Goal: Transaction & Acquisition: Purchase product/service

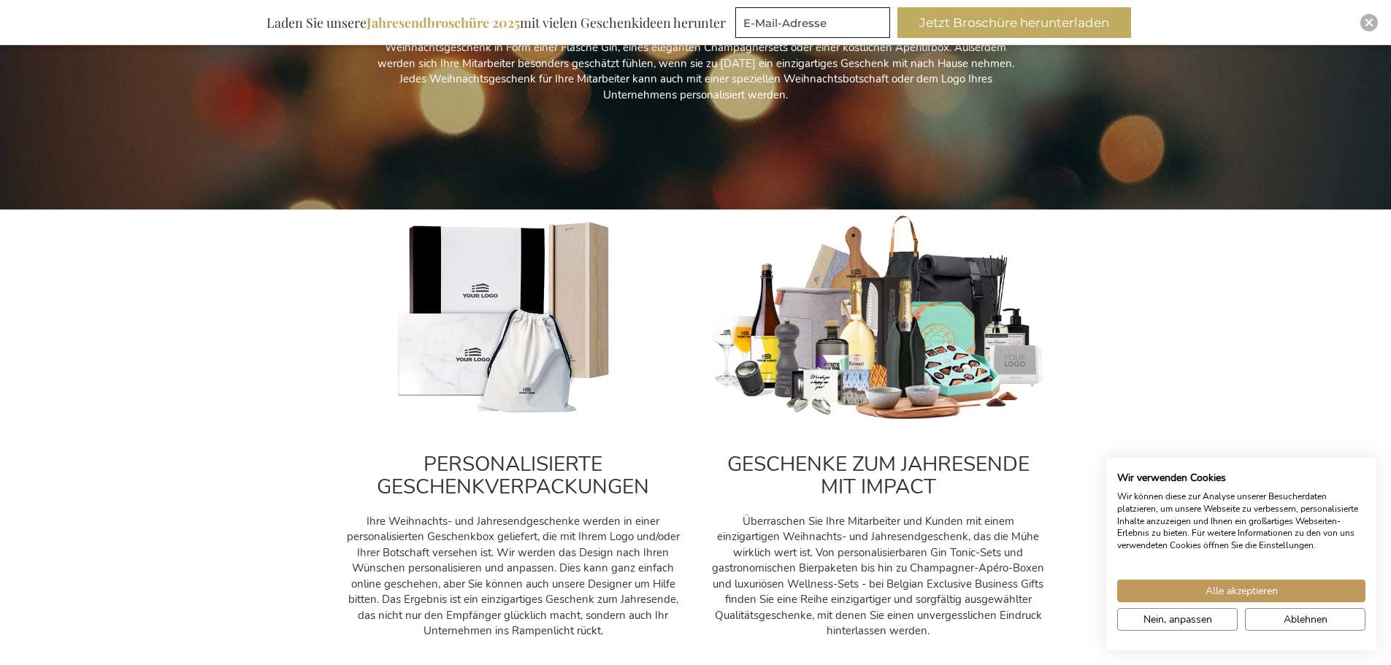
scroll to position [365, 0]
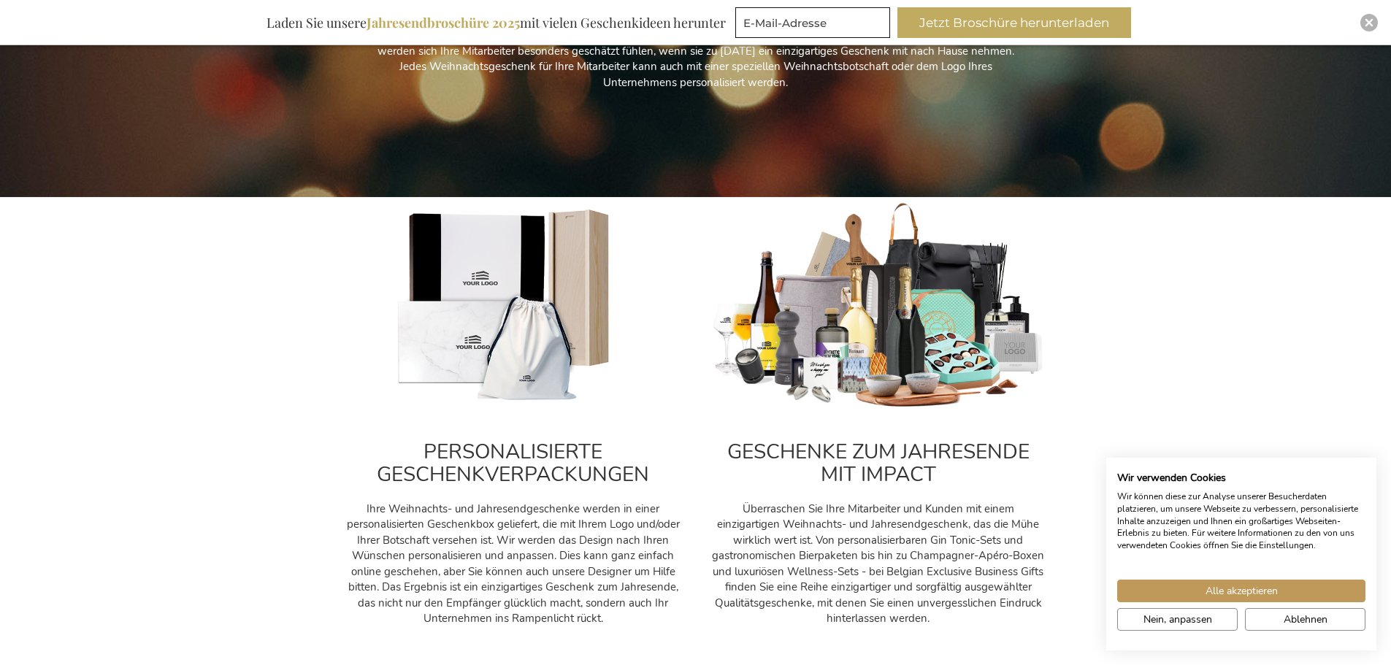
click at [910, 320] on img at bounding box center [878, 305] width 336 height 209
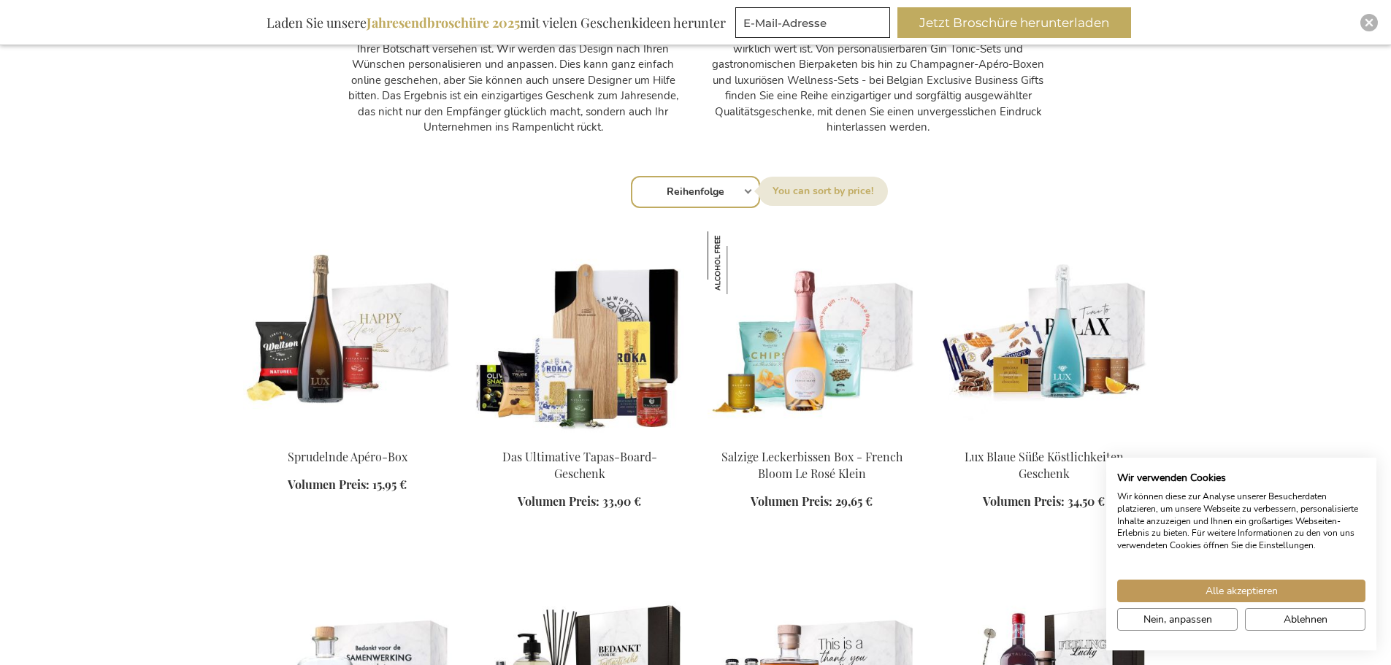
scroll to position [876, 0]
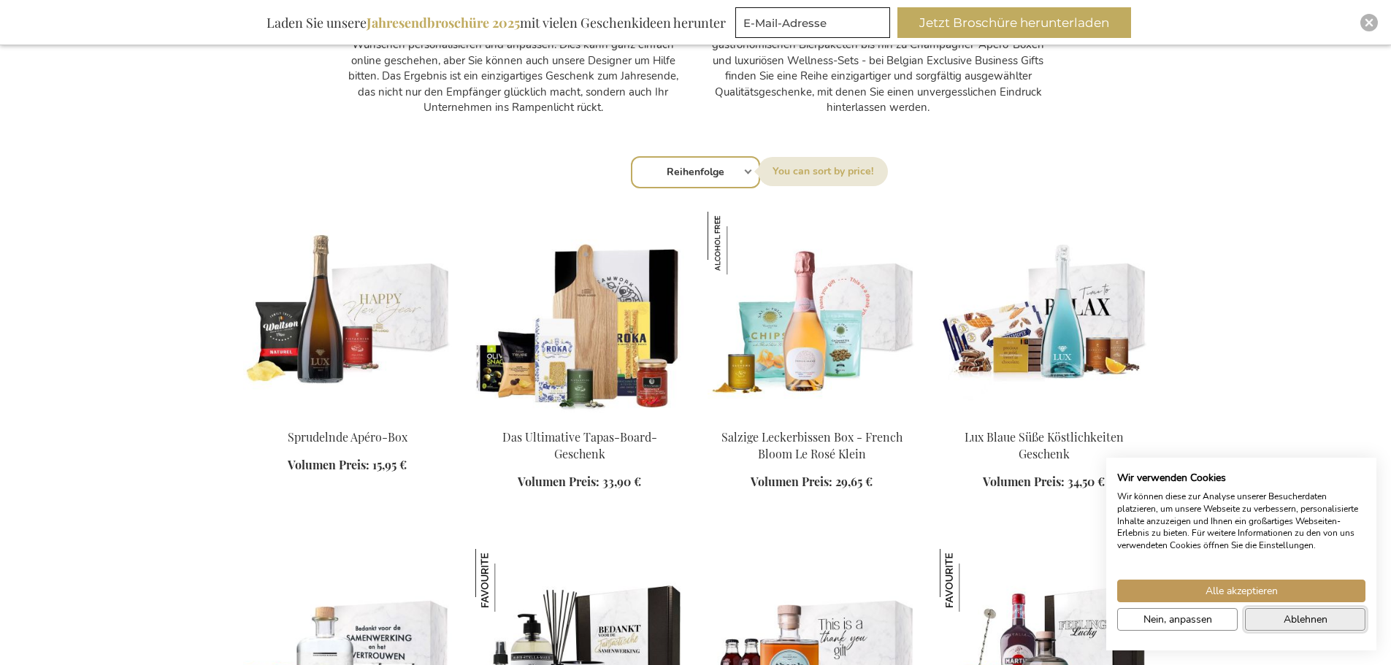
click at [1317, 618] on span "Ablehnen" at bounding box center [1305, 619] width 44 height 15
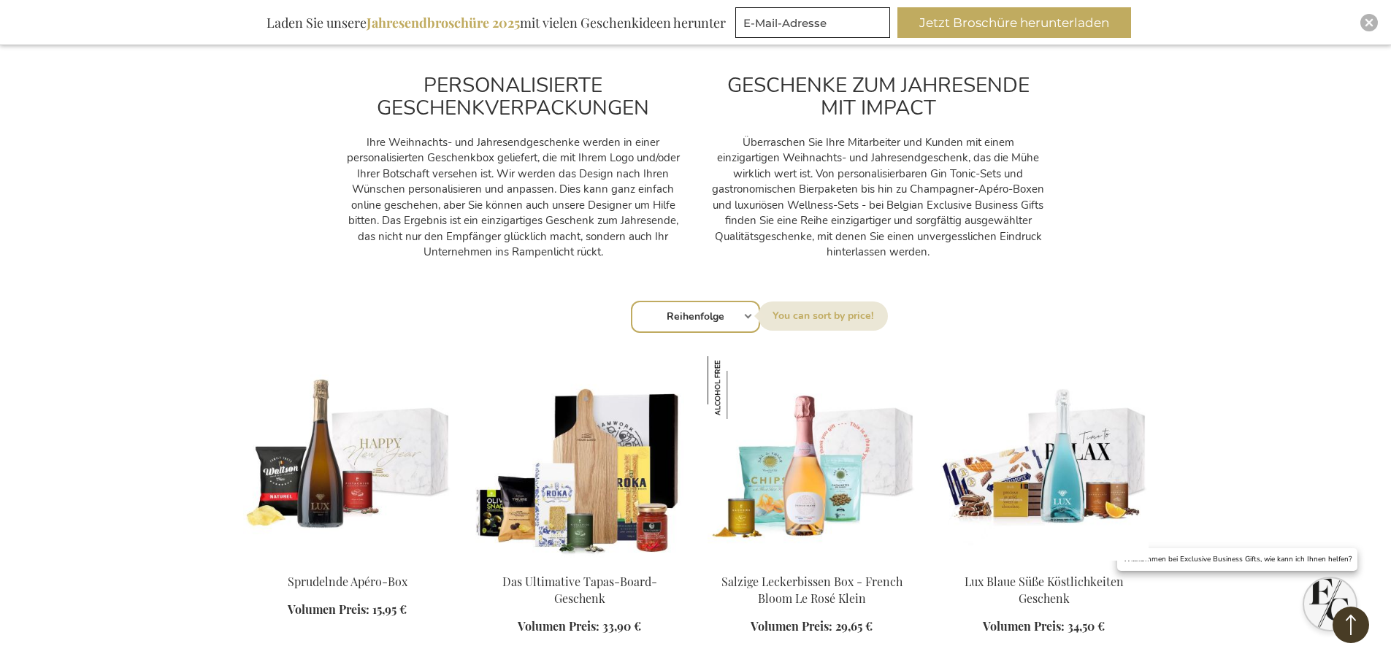
scroll to position [803, 0]
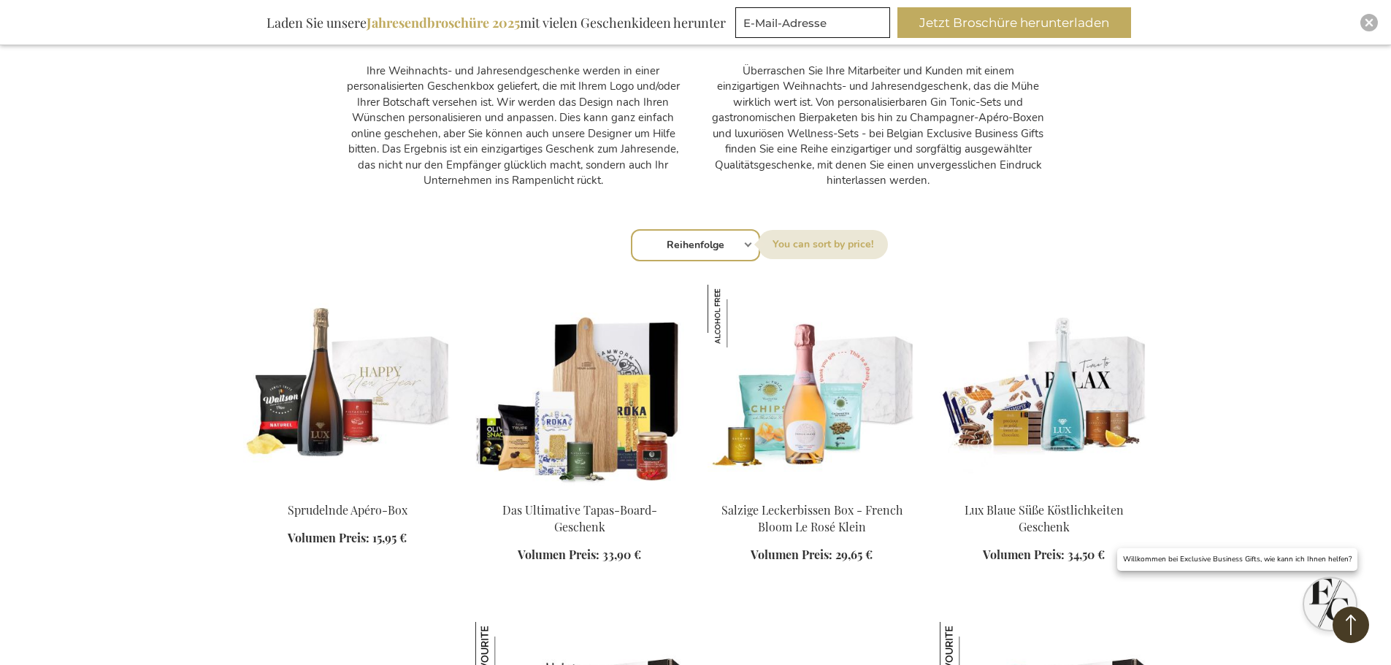
click at [745, 240] on select "Reihenfolge Best Sellers Am meisten angesehen Neu Biggest Saving Price: low to …" at bounding box center [695, 245] width 129 height 32
select select "price_asc"
click at [631, 229] on select "Reihenfolge Best Sellers Am meisten angesehen Neu Biggest Saving Price: low to …" at bounding box center [695, 245] width 129 height 32
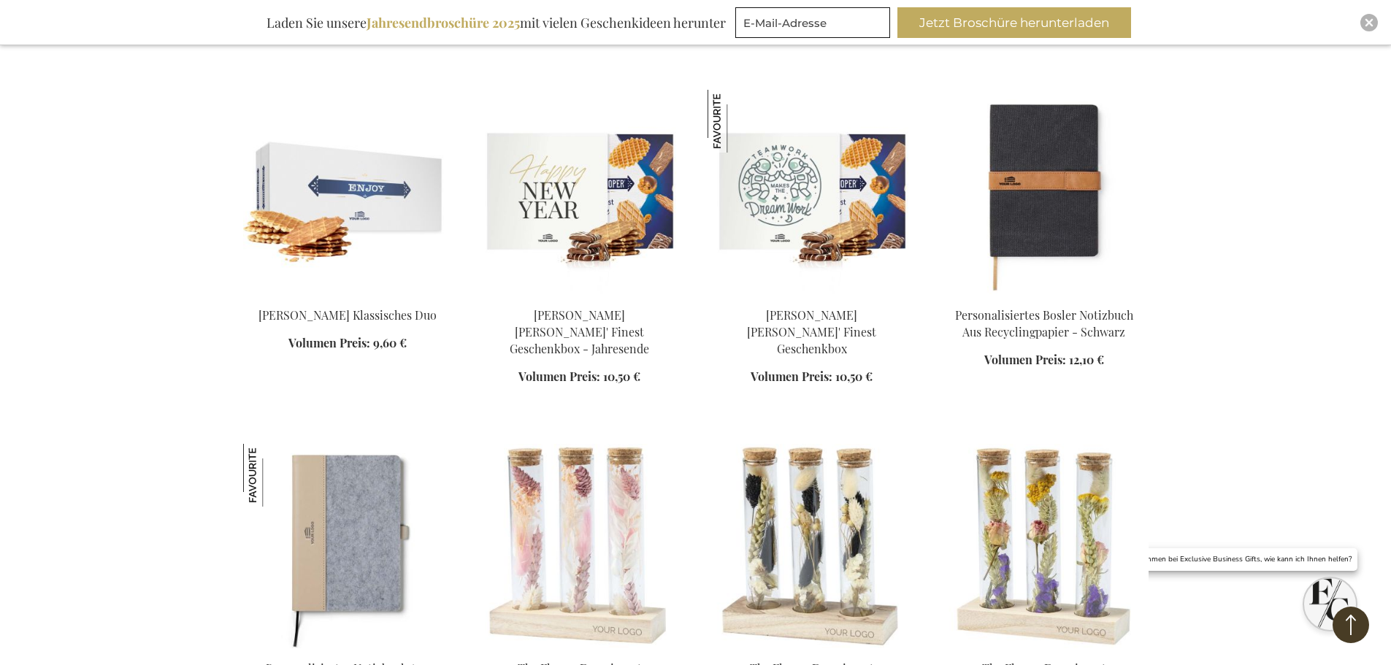
scroll to position [1679, 0]
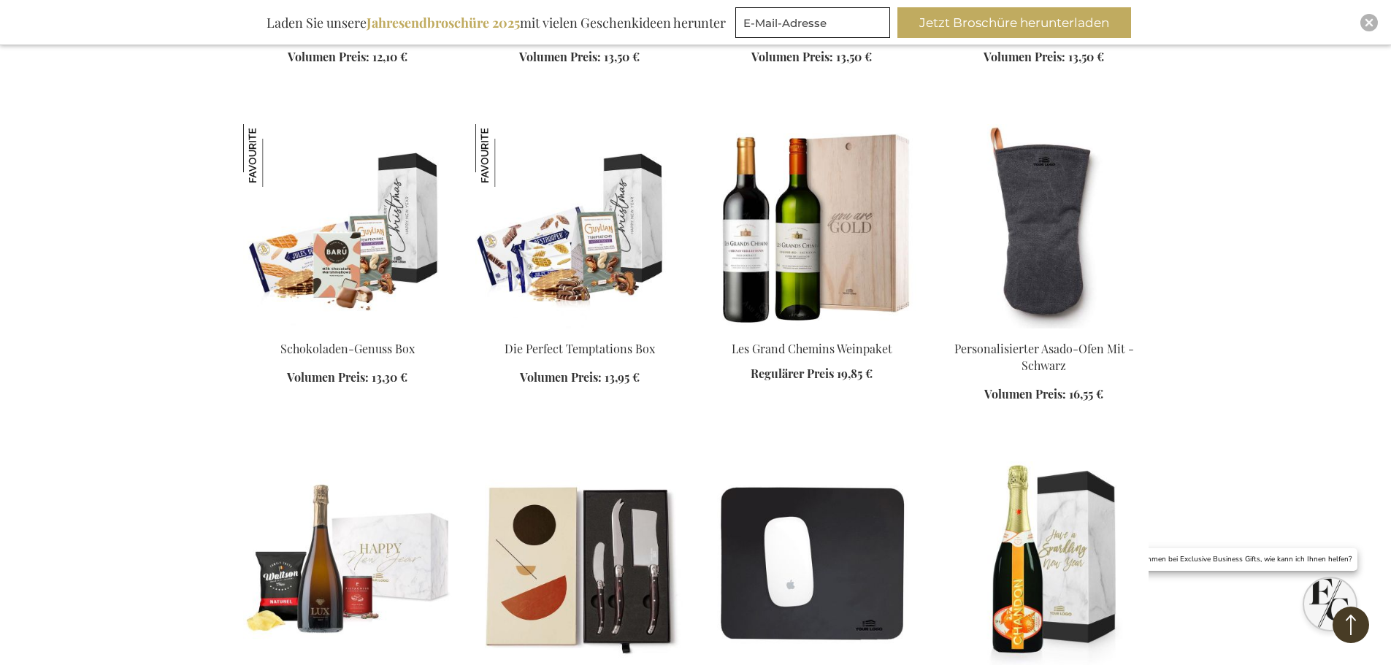
scroll to position [2628, 0]
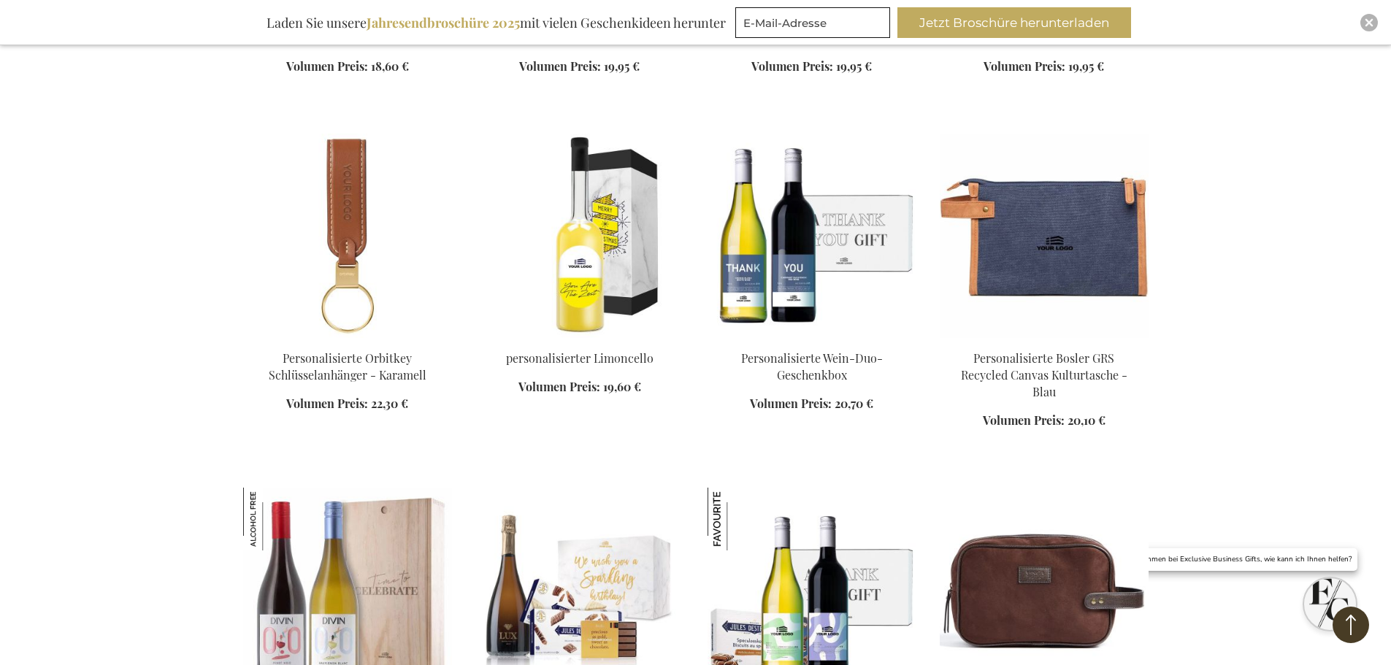
scroll to position [4380, 0]
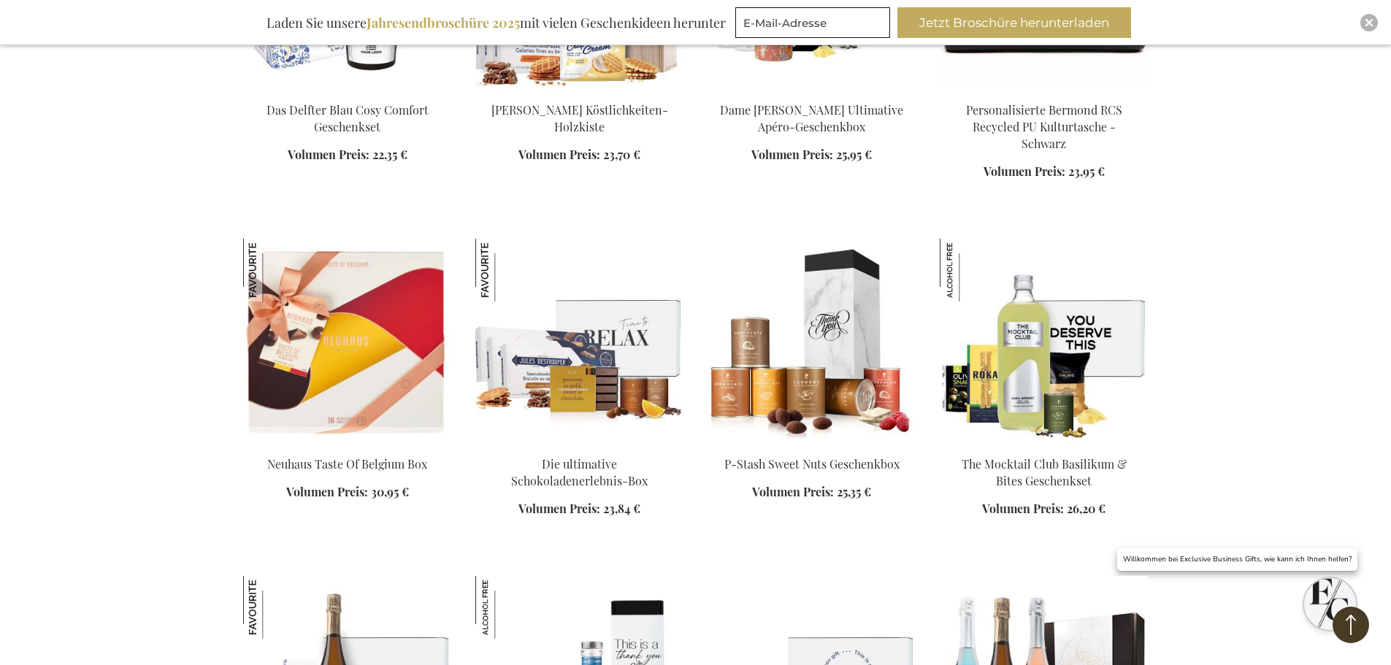
scroll to position [5694, 0]
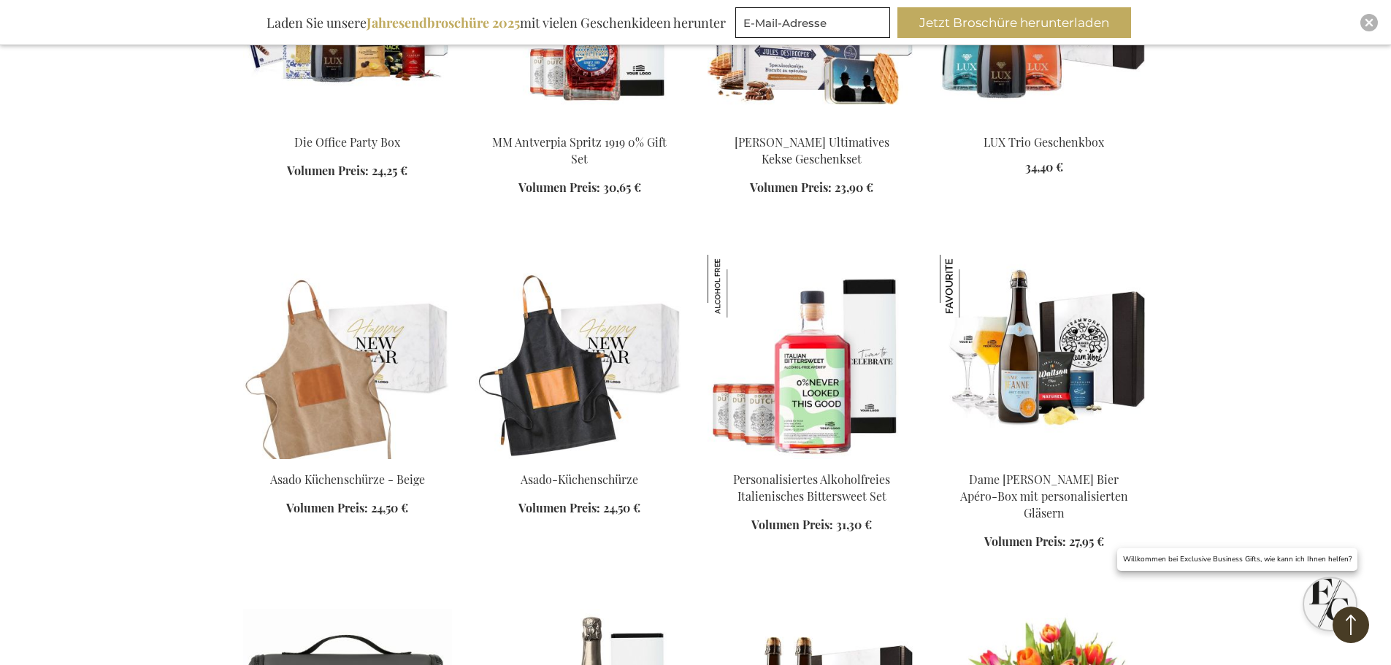
scroll to position [6497, 0]
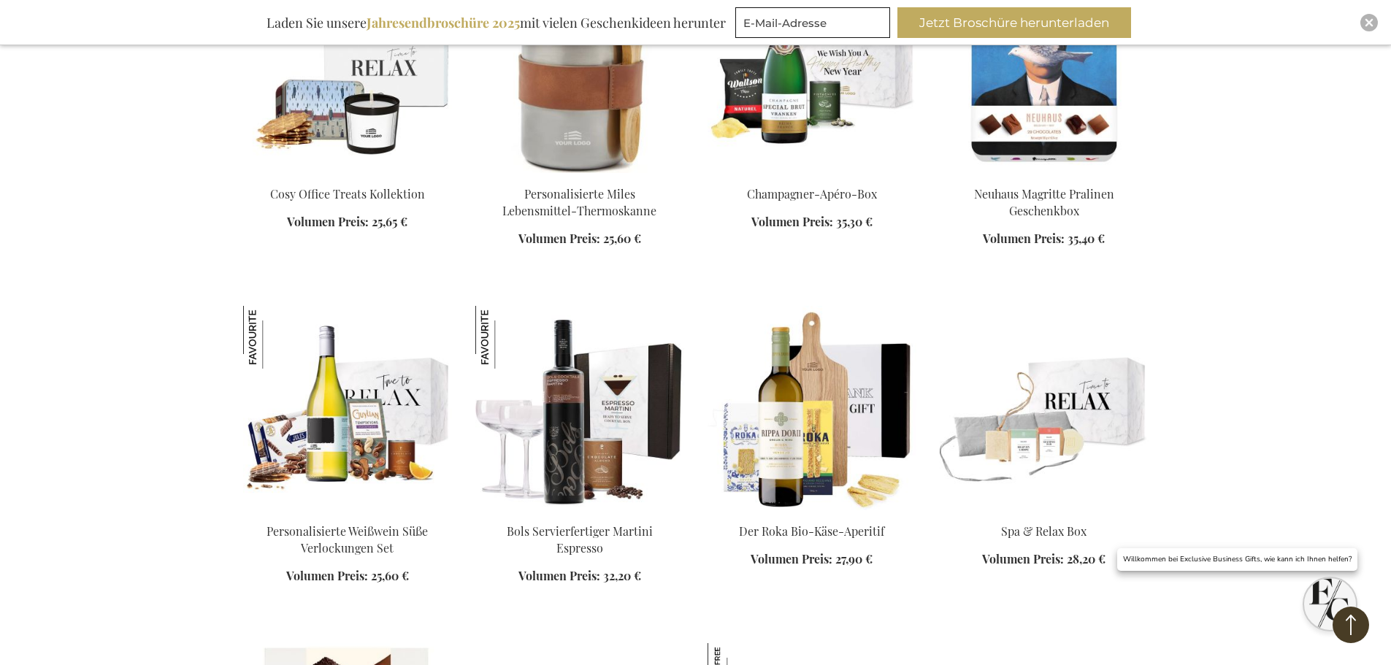
scroll to position [7810, 0]
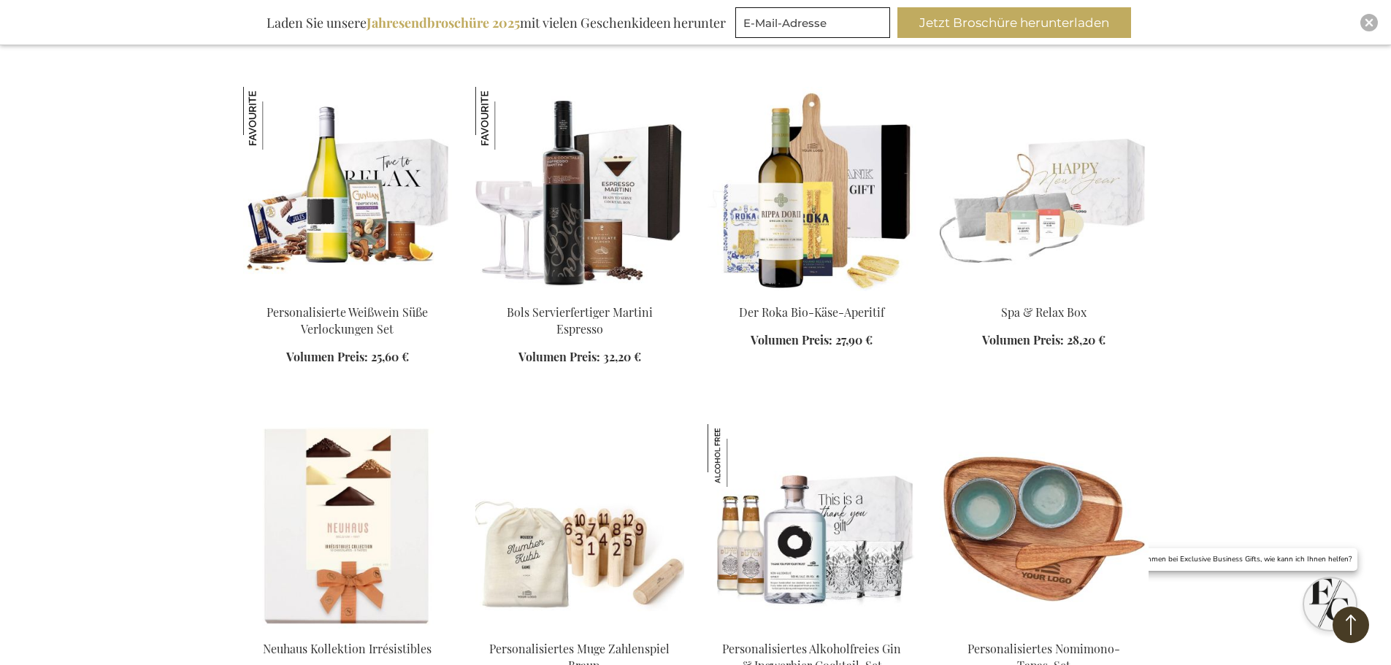
click at [1095, 113] on img at bounding box center [1043, 189] width 209 height 204
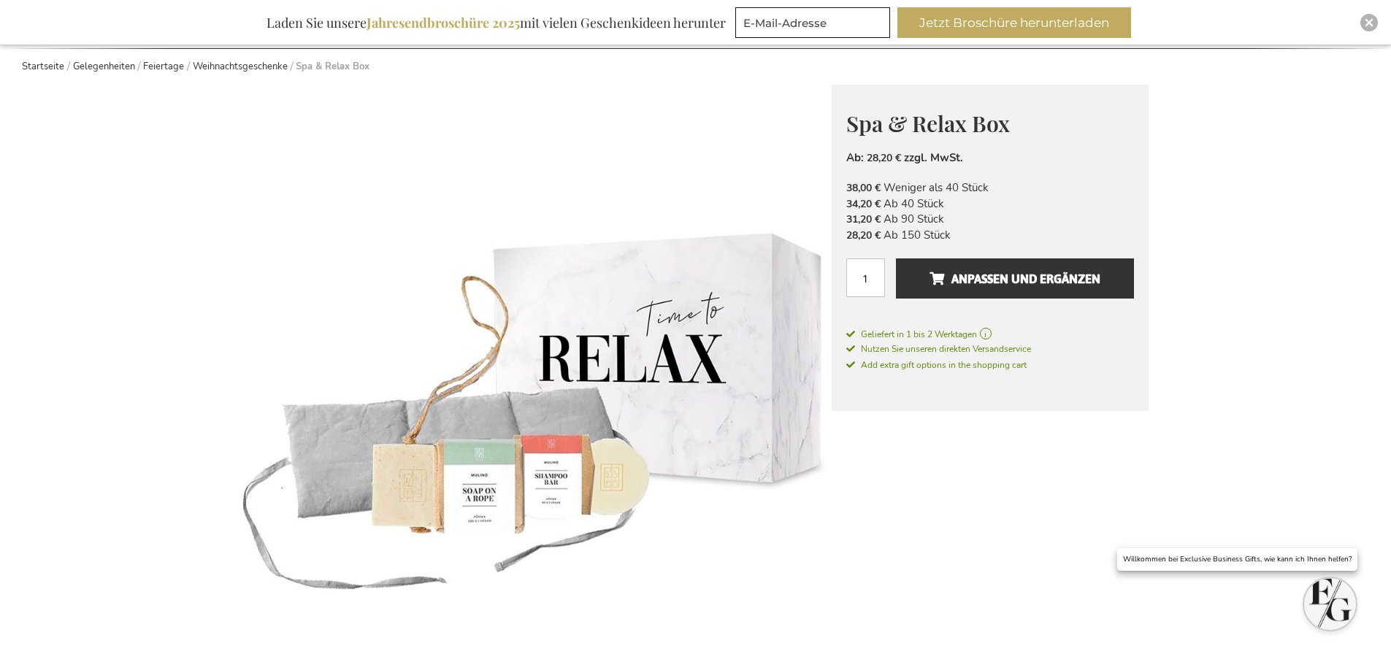
scroll to position [146, 0]
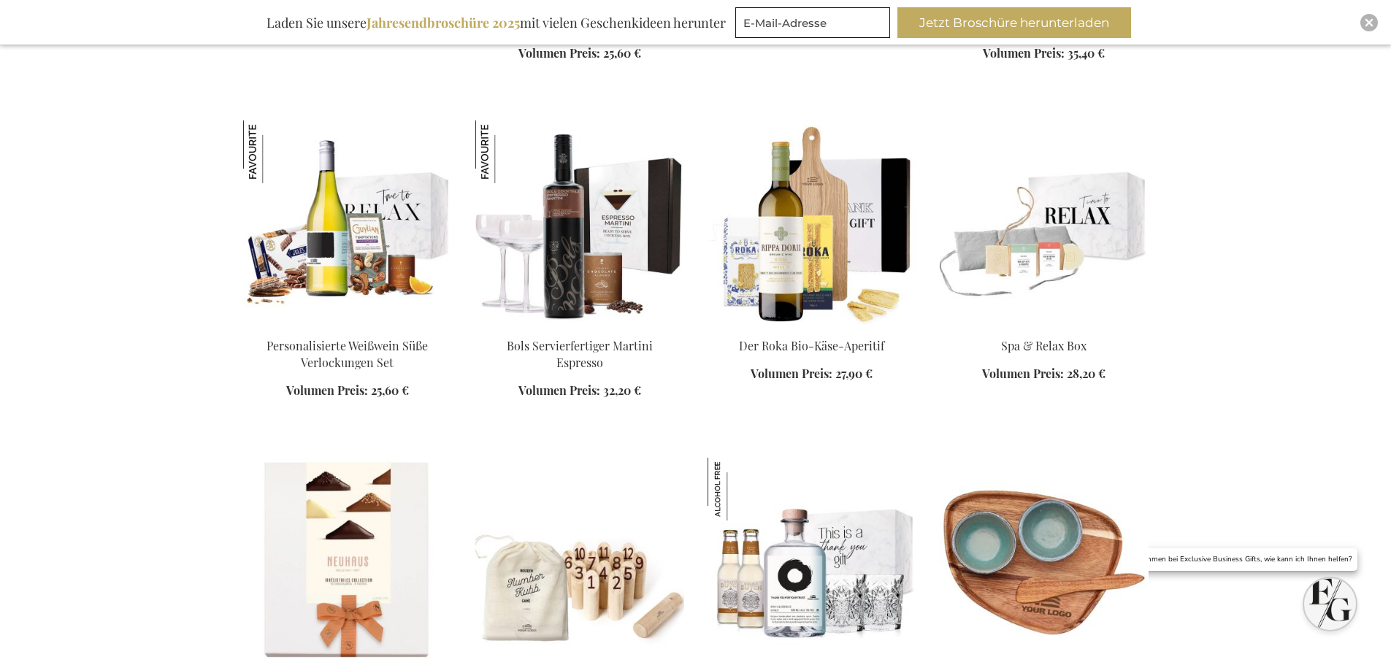
scroll to position [1762, 0]
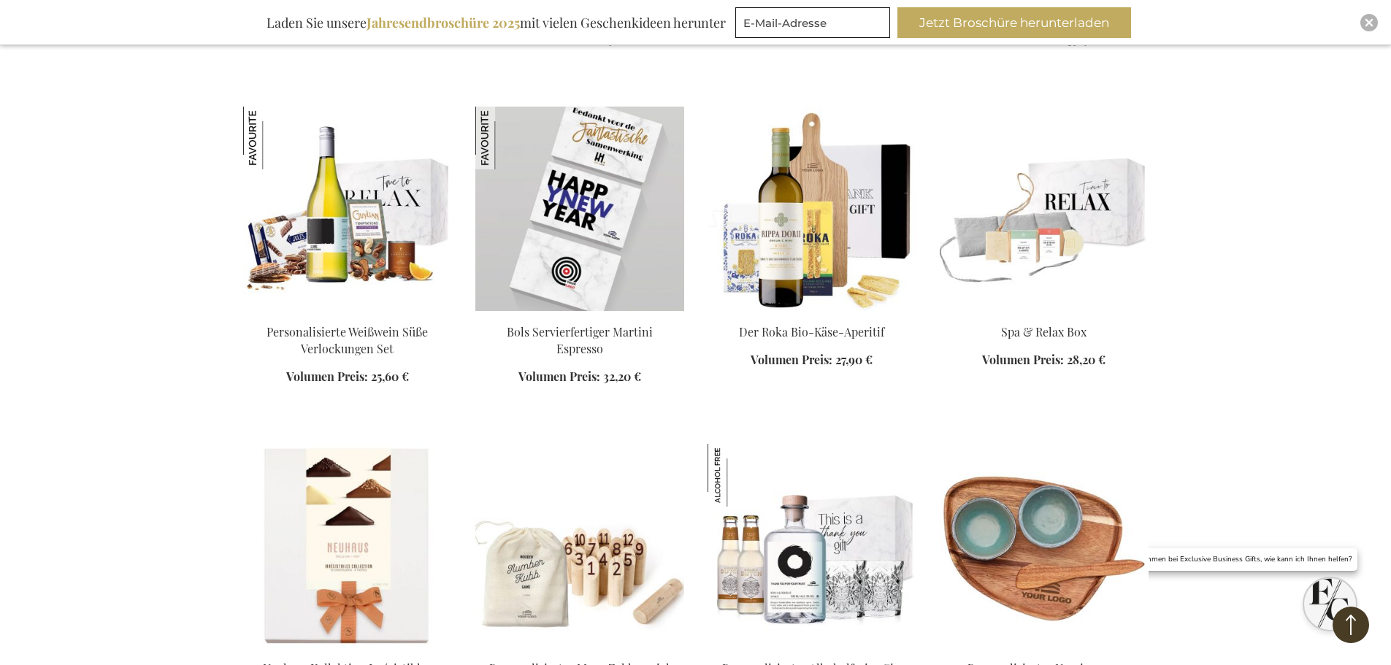
click at [564, 159] on img at bounding box center [579, 209] width 209 height 204
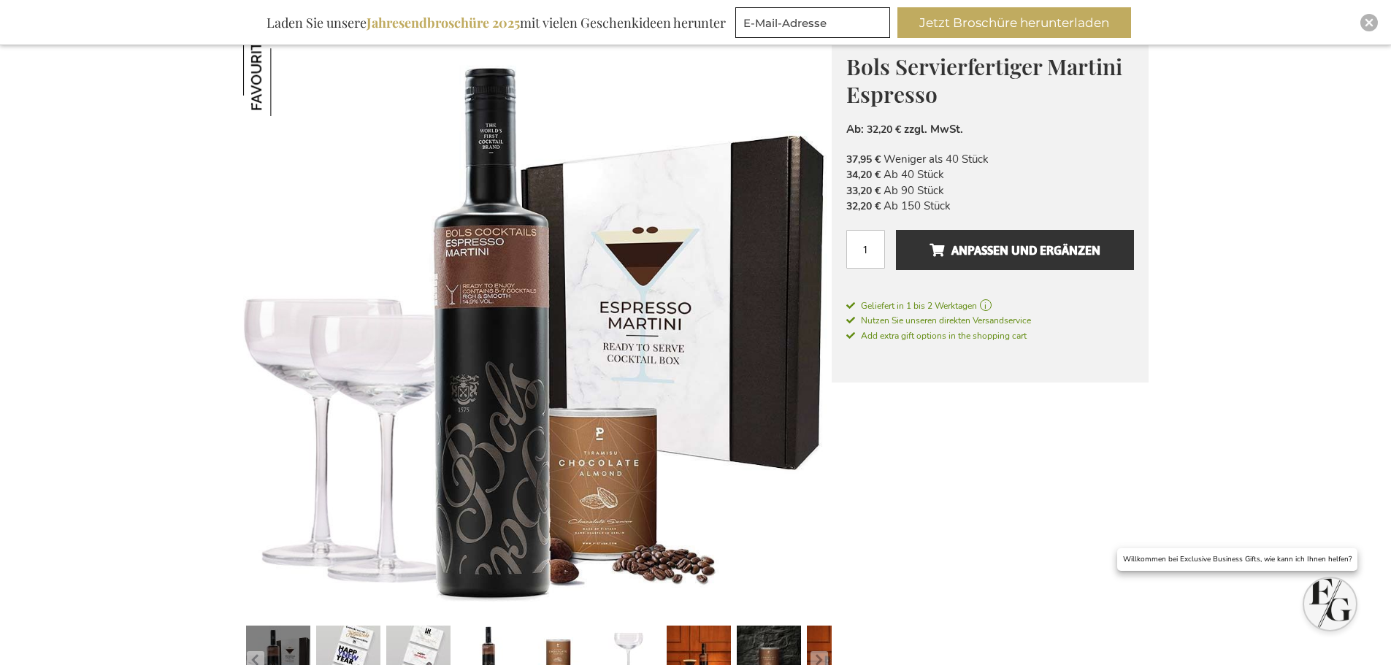
scroll to position [219, 0]
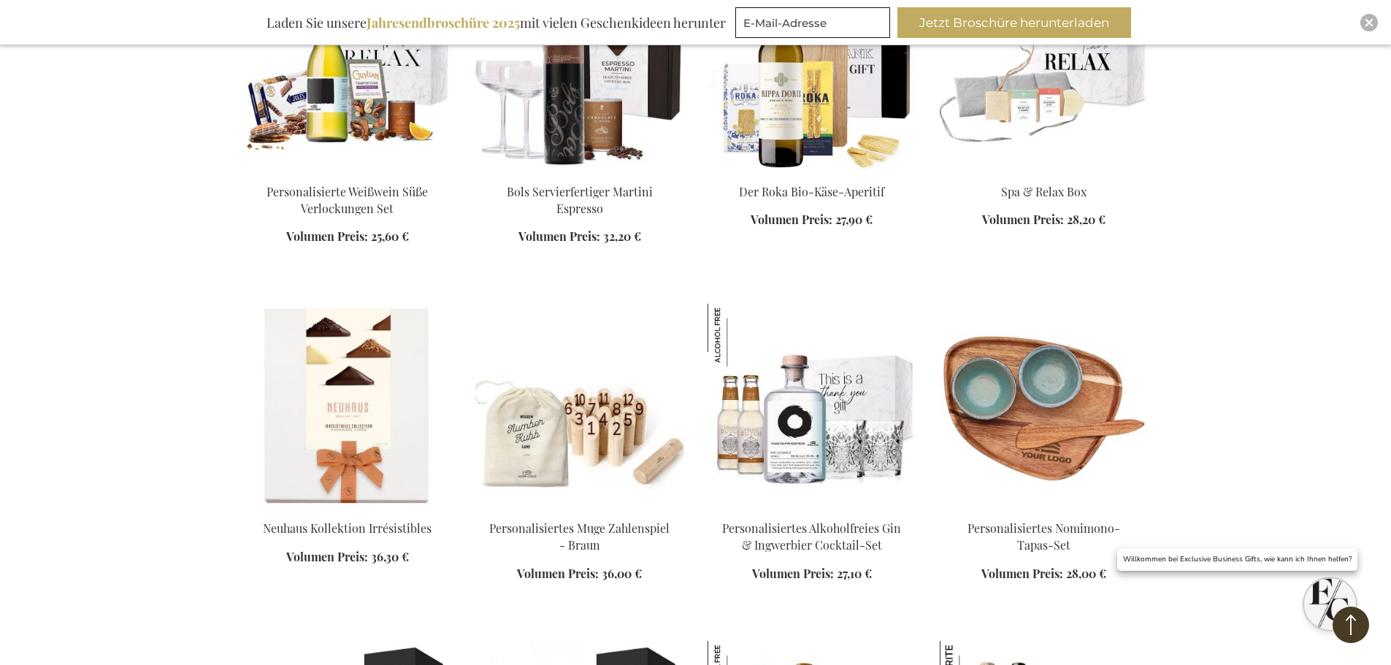
scroll to position [1908, 0]
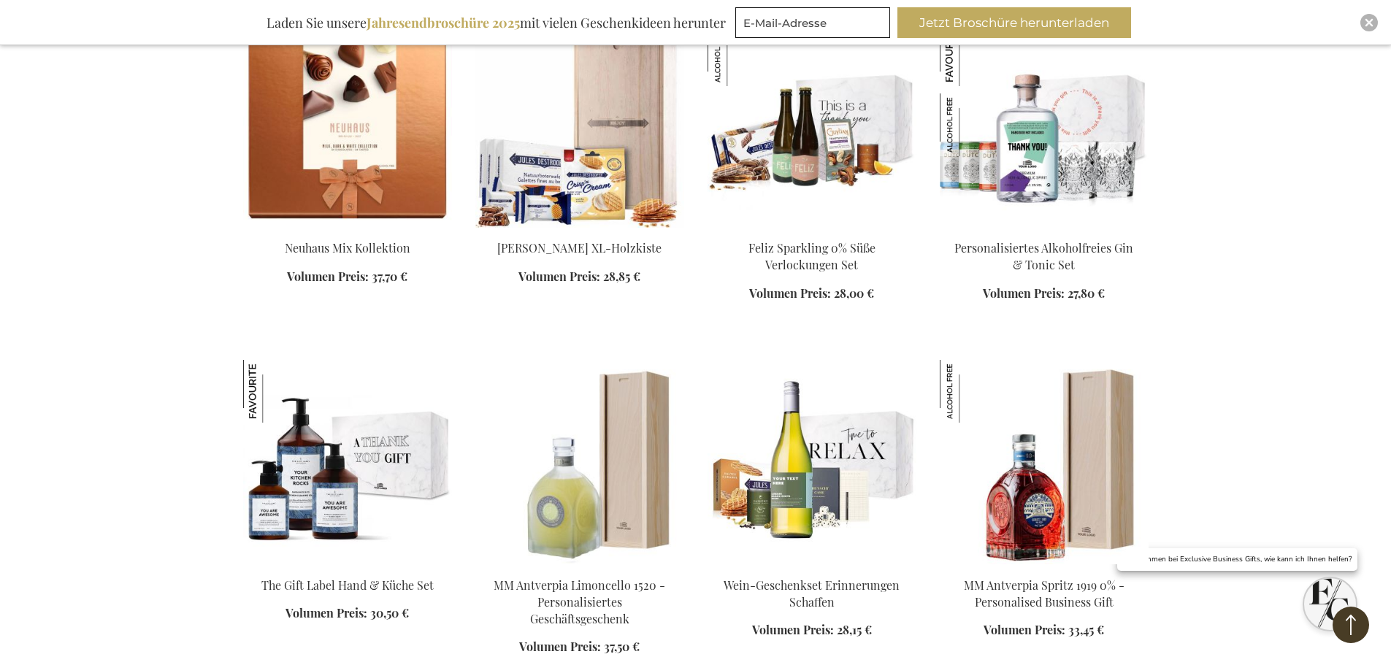
scroll to position [3003, 0]
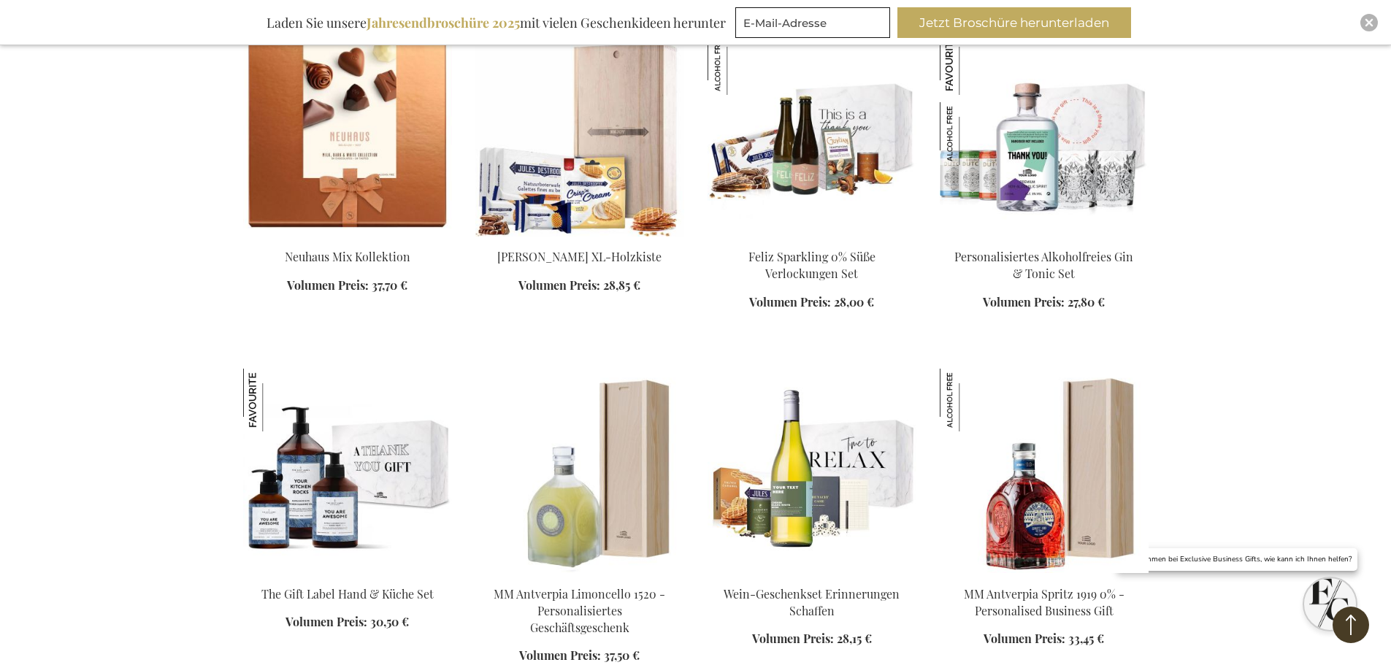
scroll to position [2711, 0]
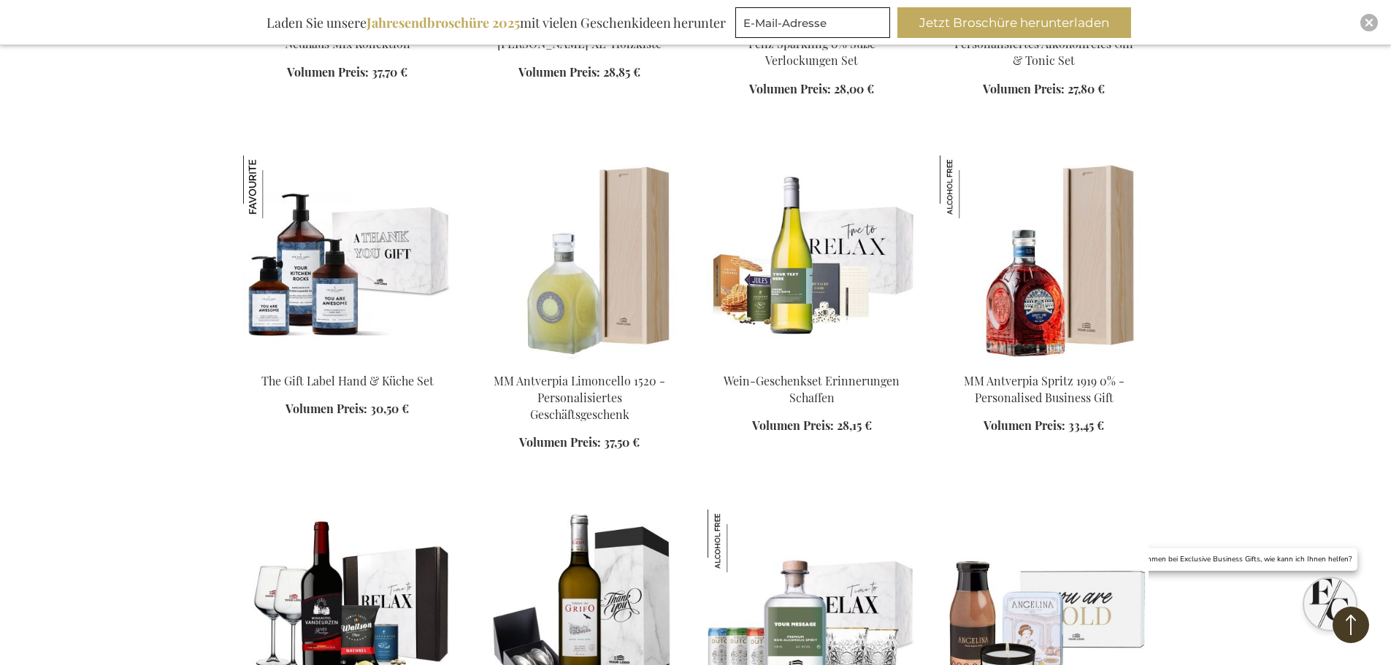
scroll to position [3149, 0]
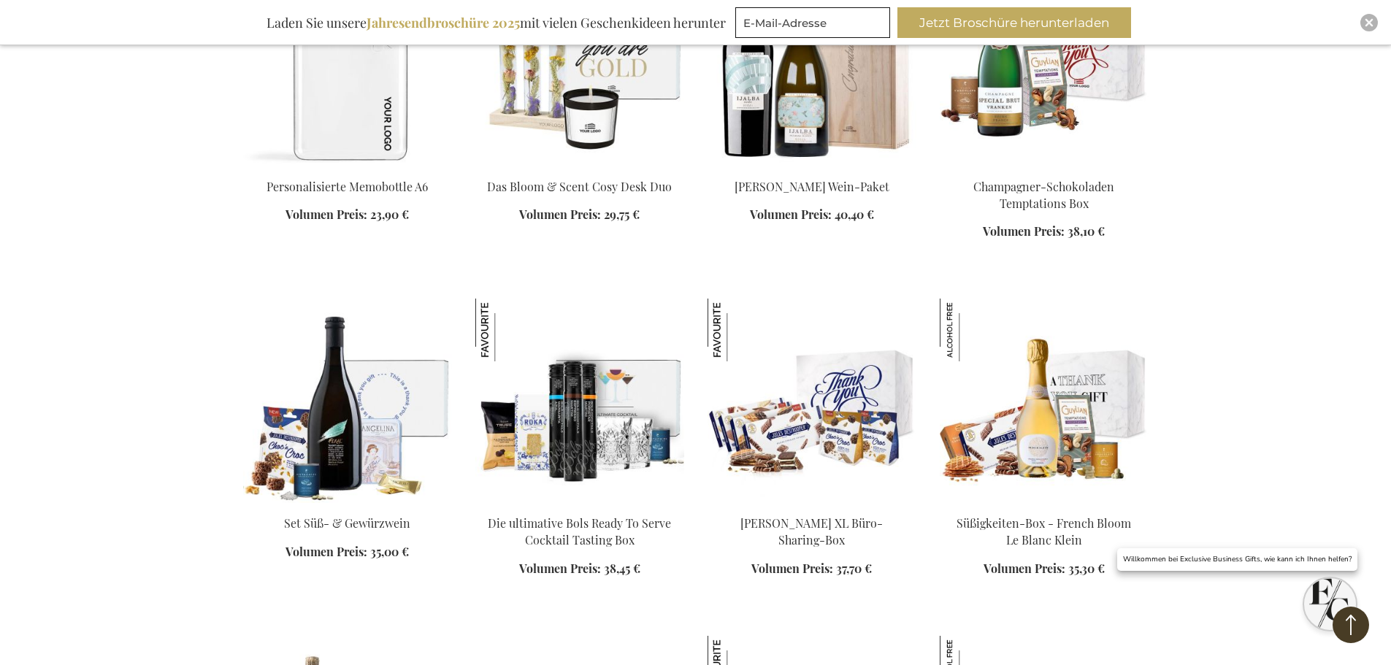
scroll to position [3952, 0]
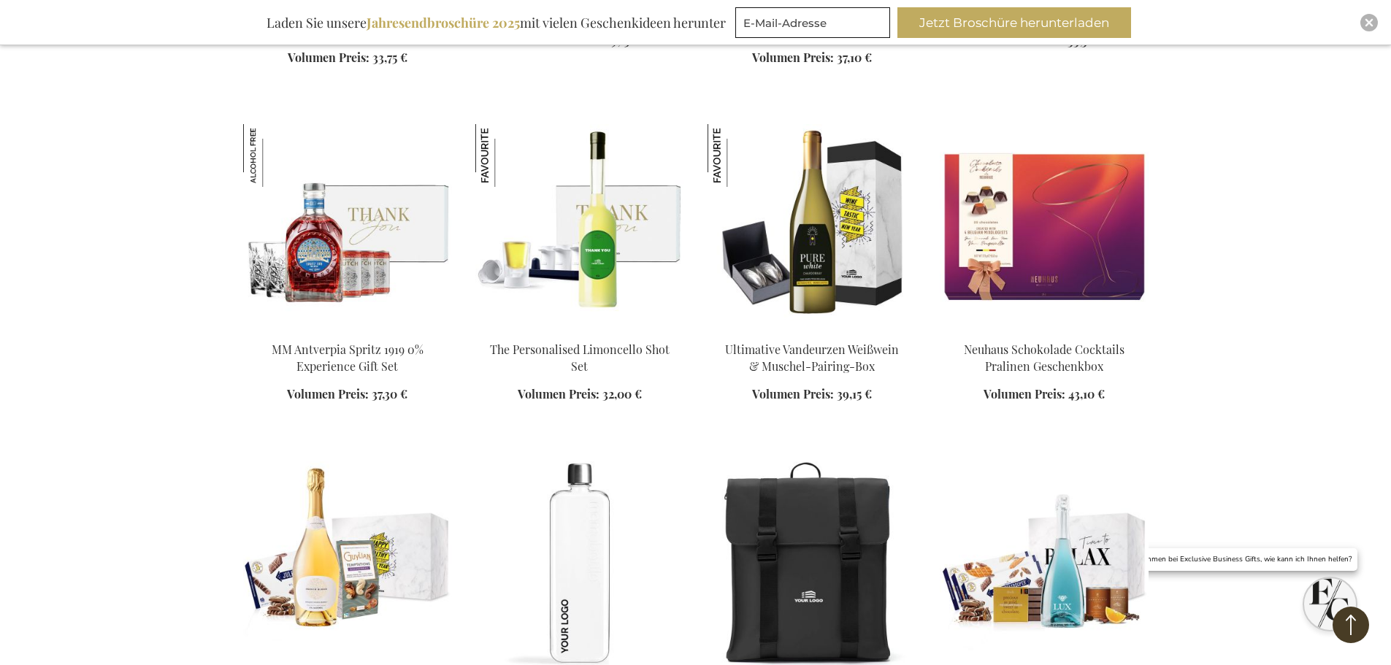
scroll to position [5193, 0]
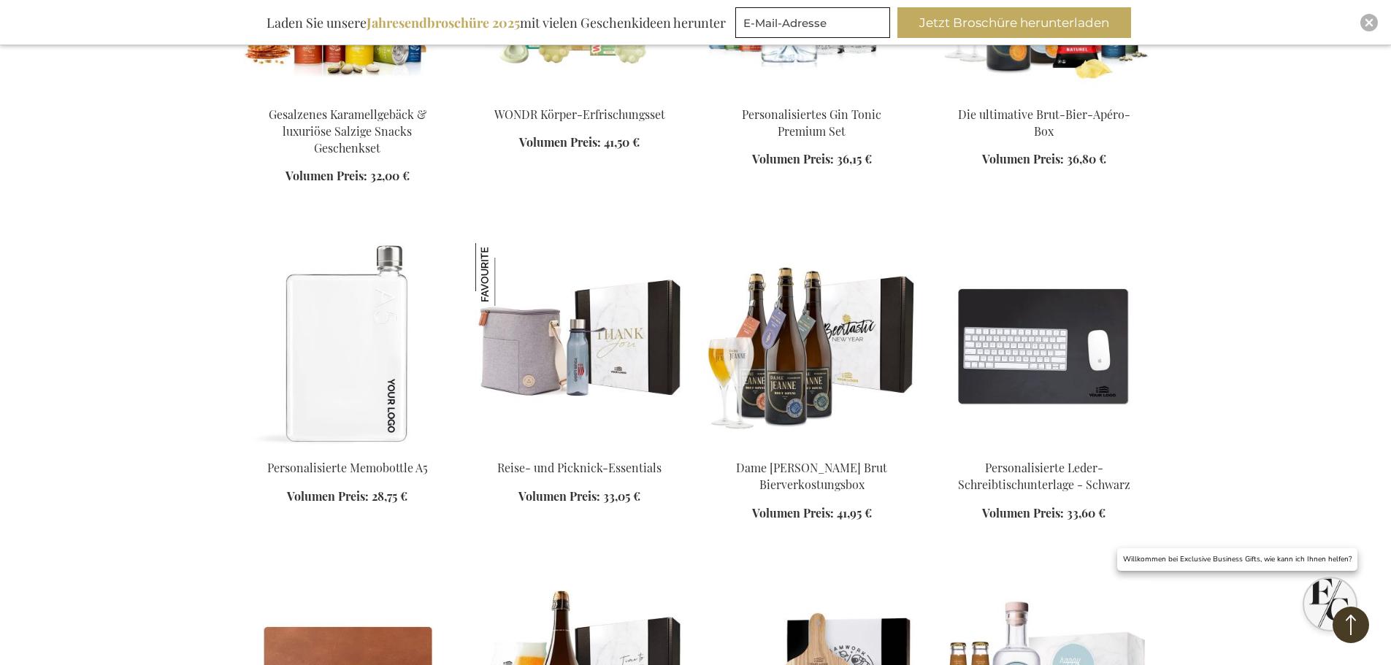
scroll to position [6142, 0]
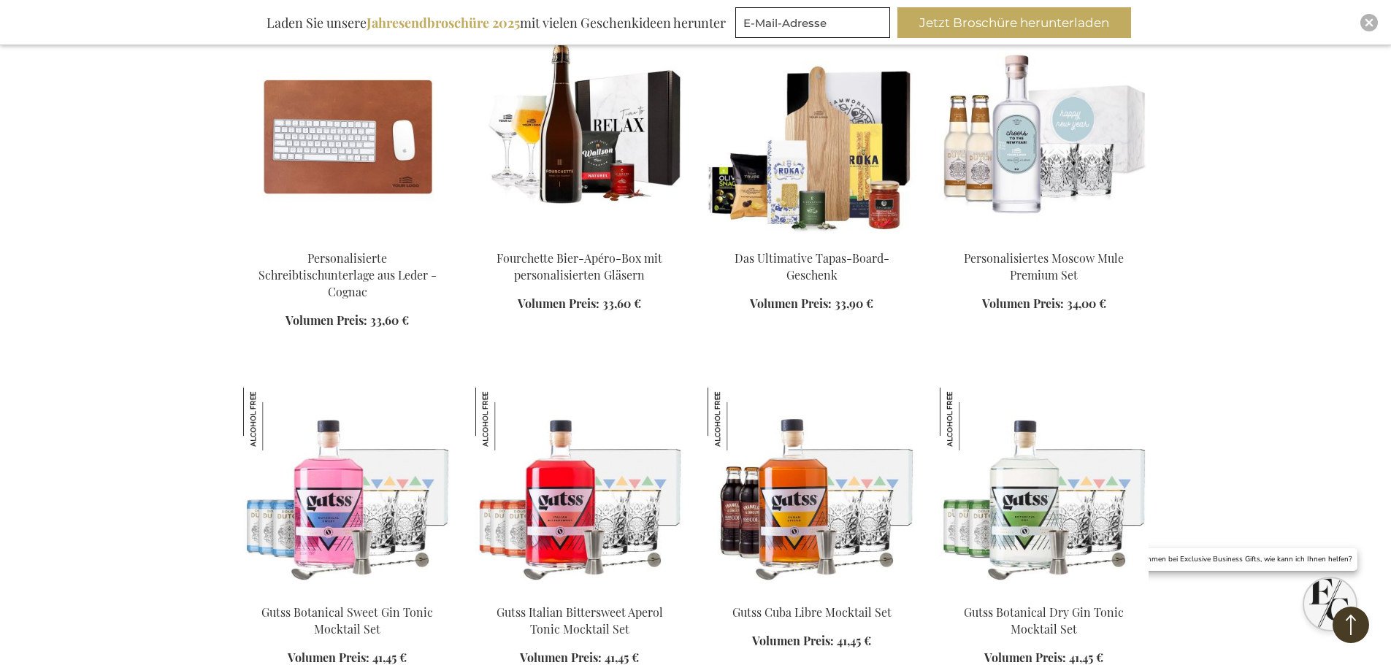
scroll to position [6653, 0]
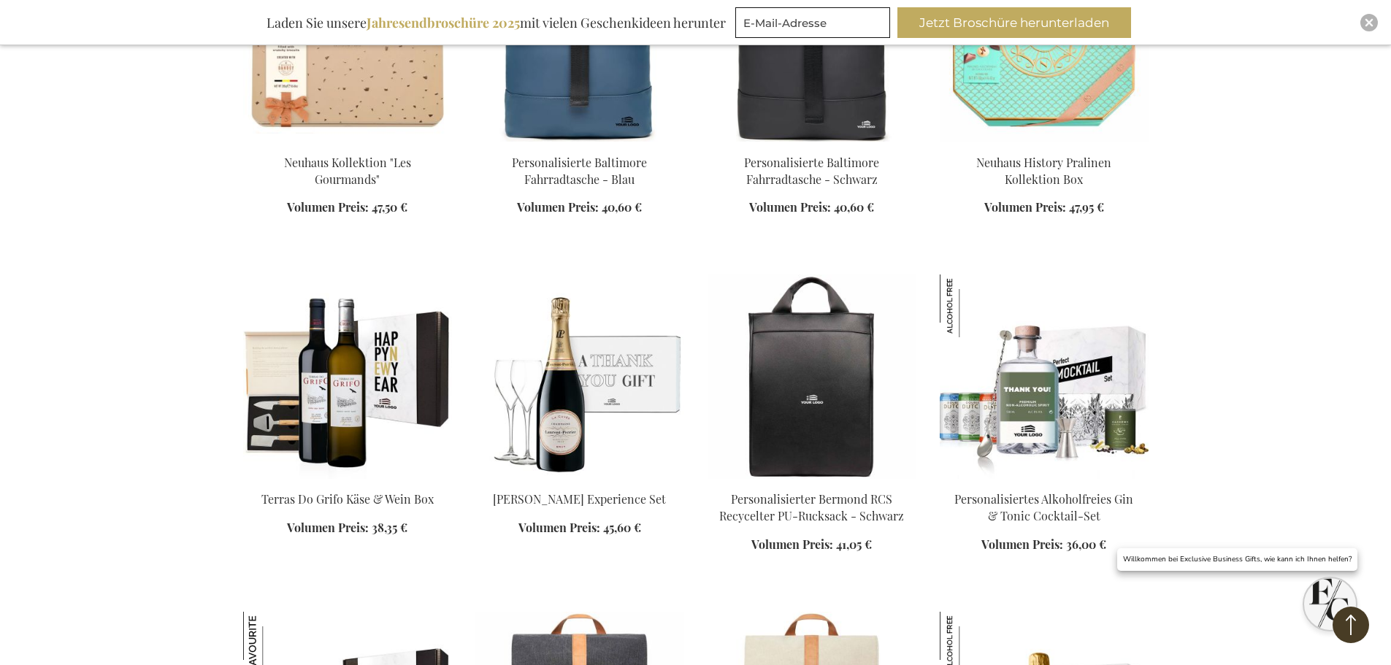
scroll to position [8186, 0]
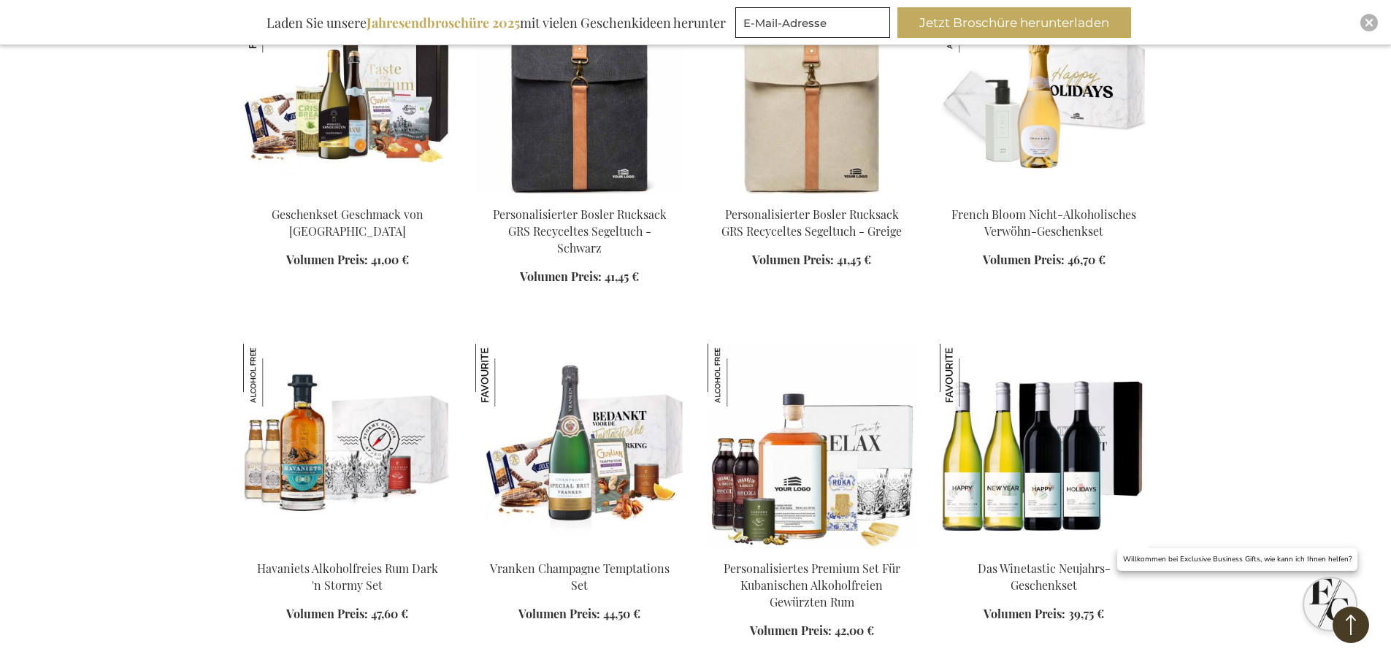
scroll to position [8843, 0]
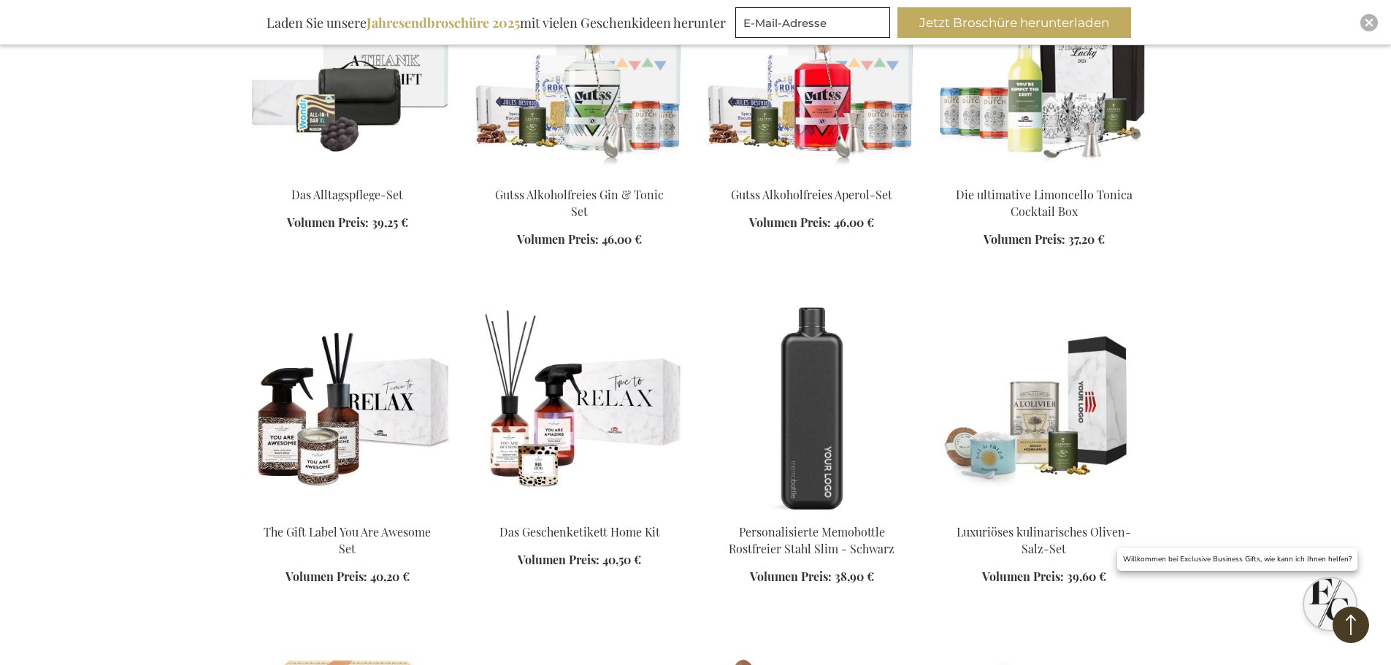
scroll to position [9792, 0]
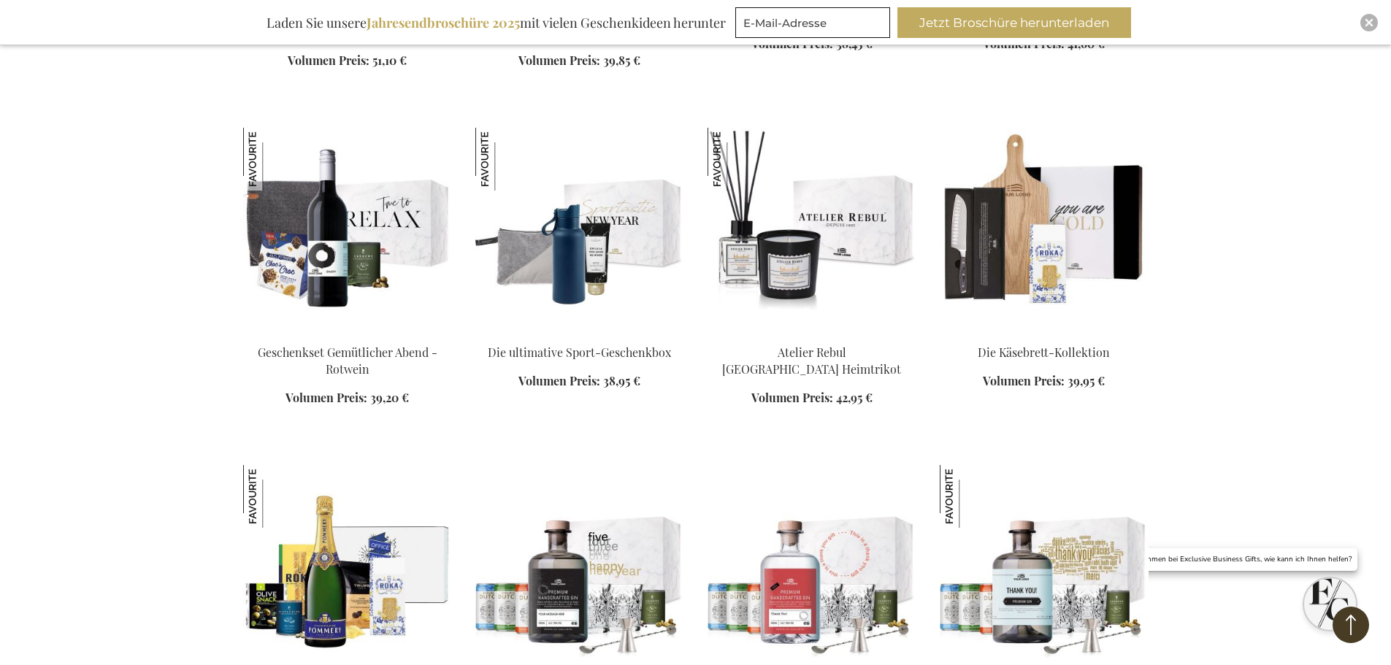
scroll to position [10741, 0]
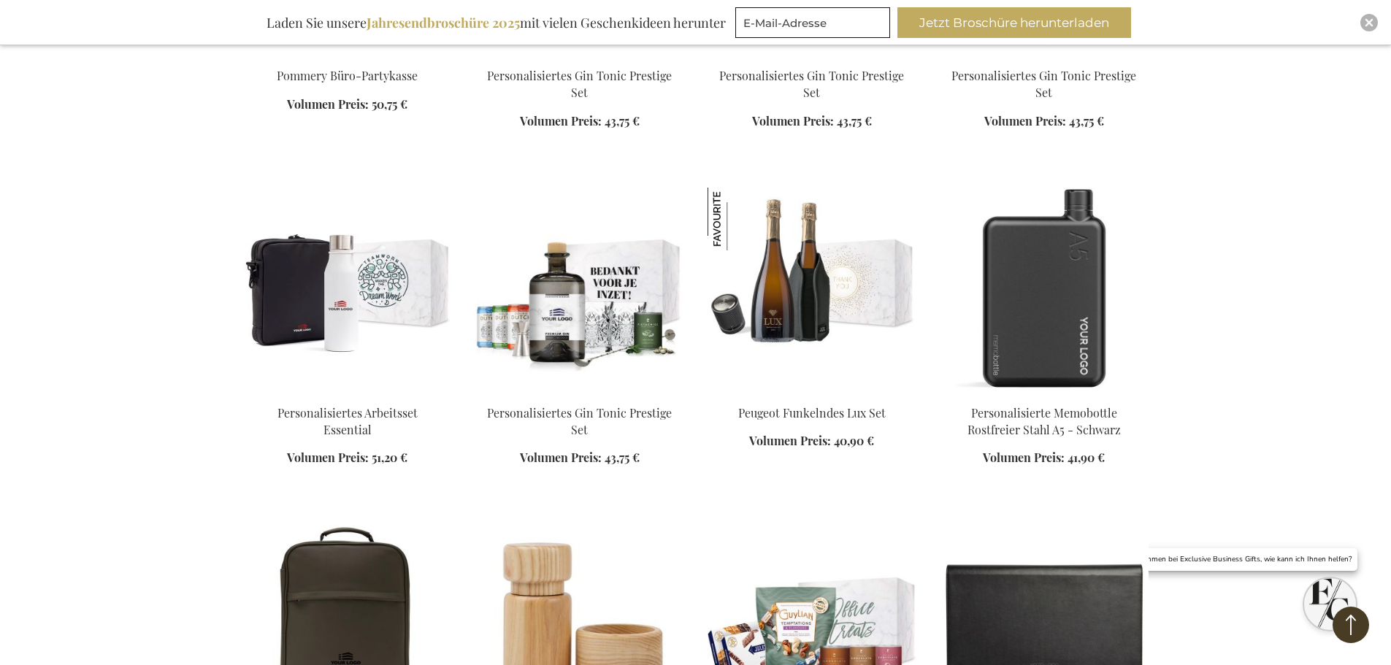
scroll to position [11251, 0]
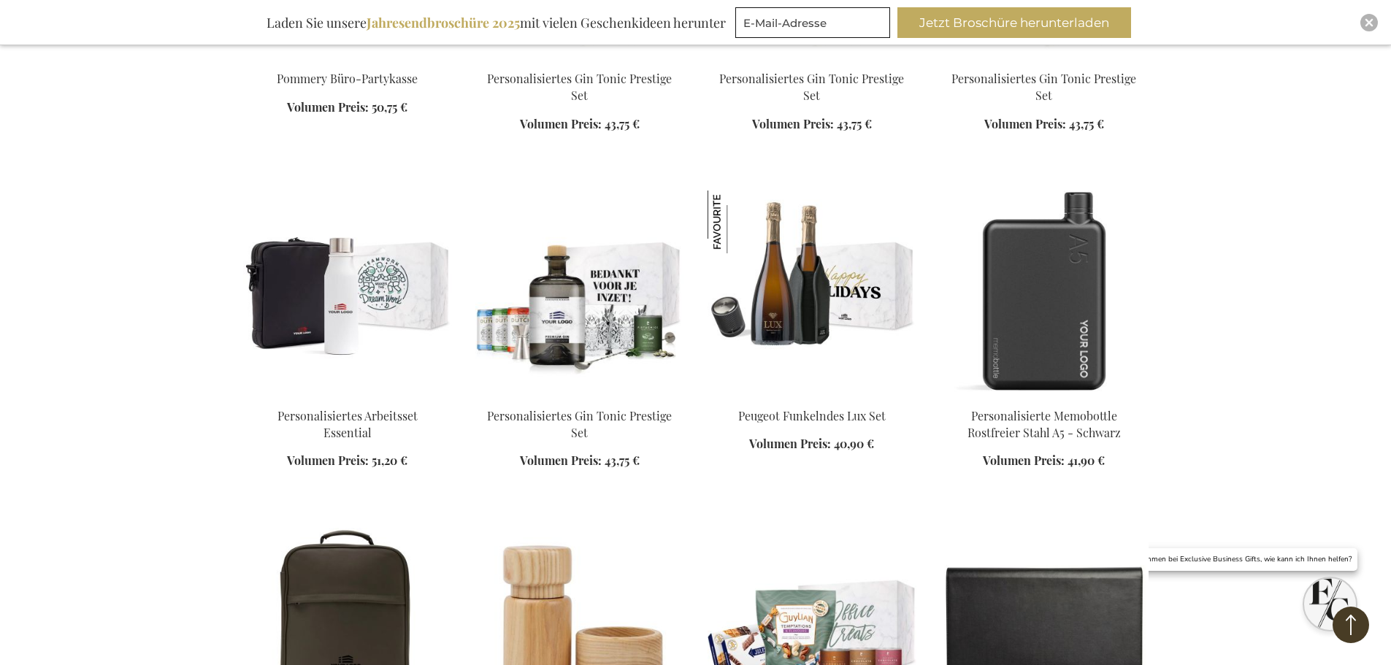
click at [801, 228] on img at bounding box center [811, 293] width 209 height 204
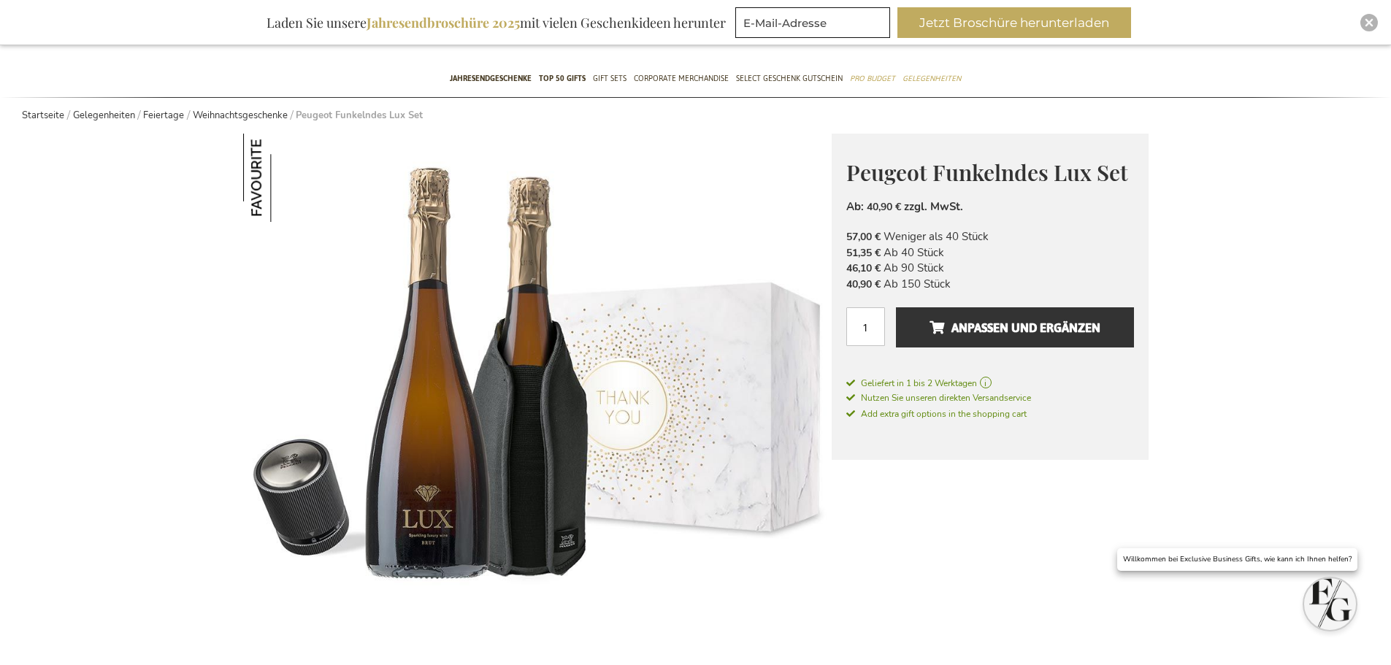
scroll to position [146, 0]
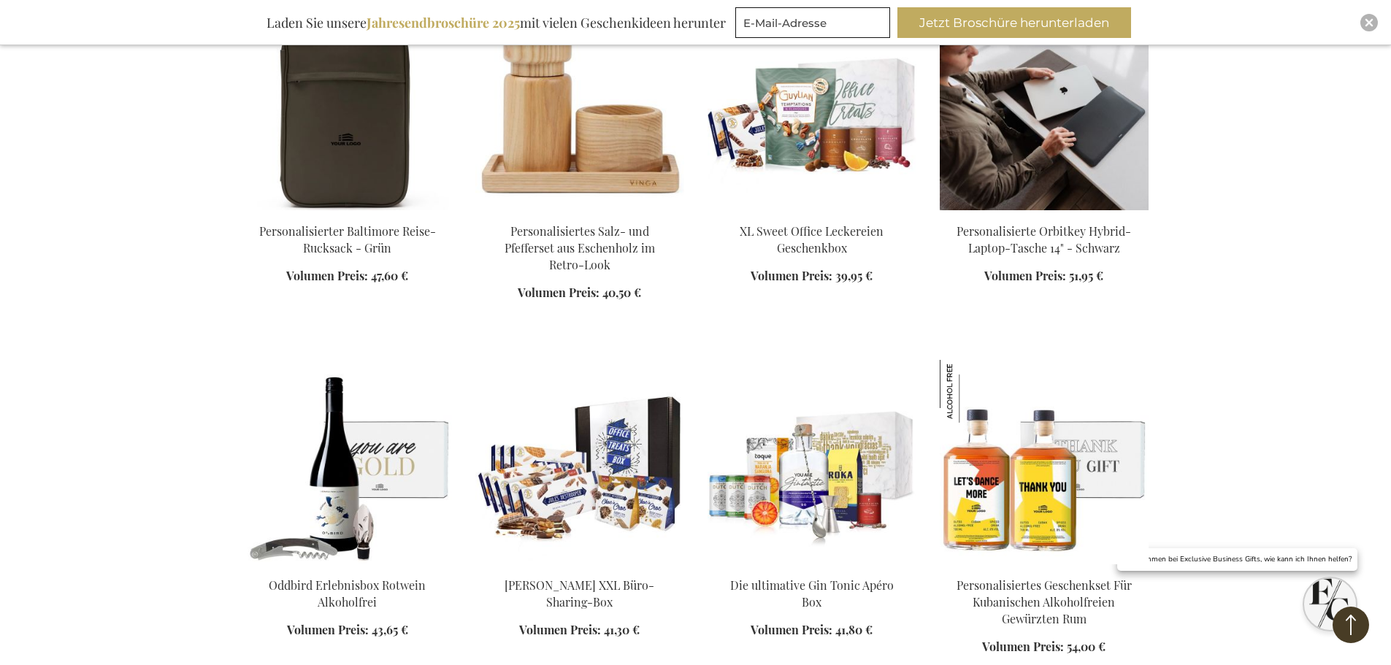
scroll to position [1599, 0]
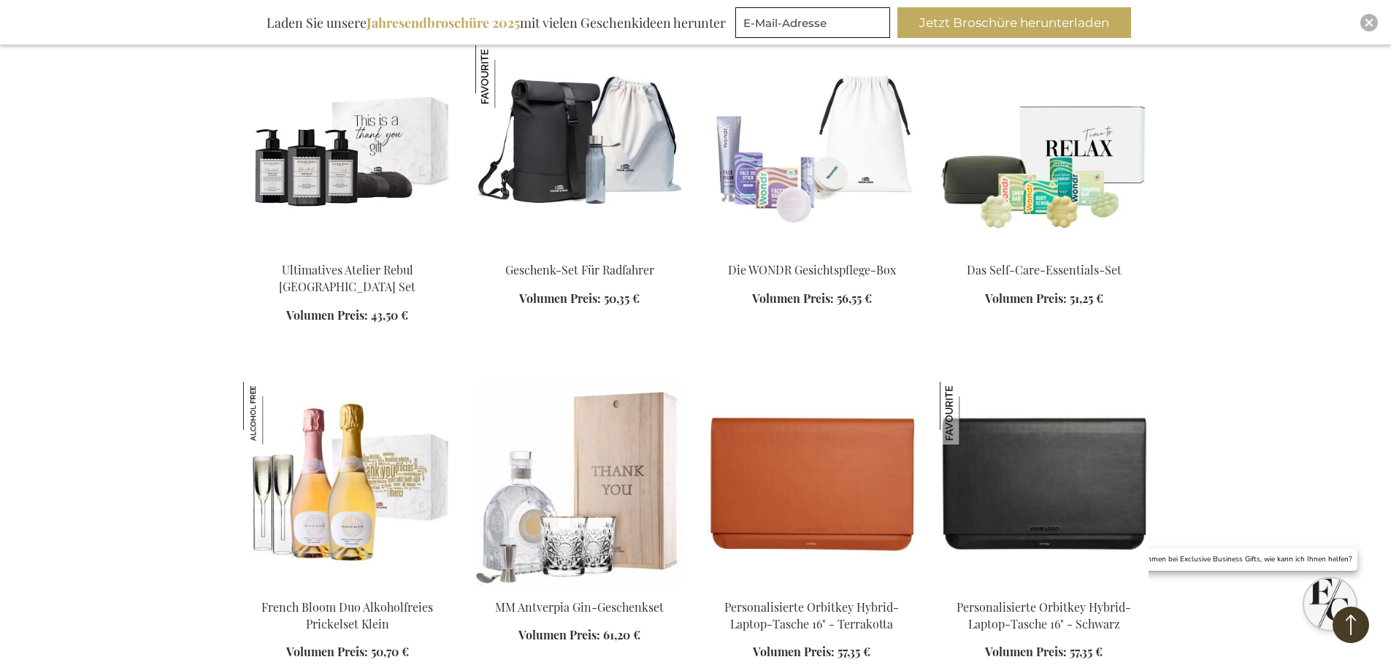
scroll to position [2913, 0]
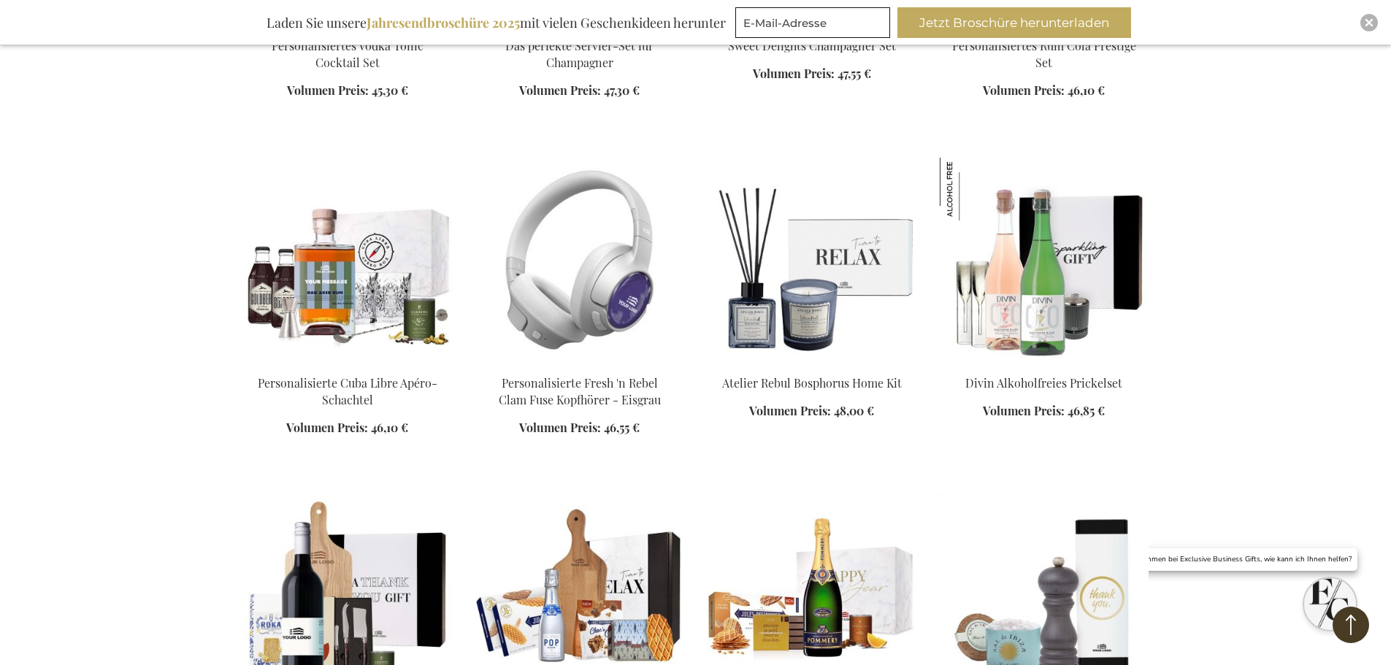
scroll to position [3788, 0]
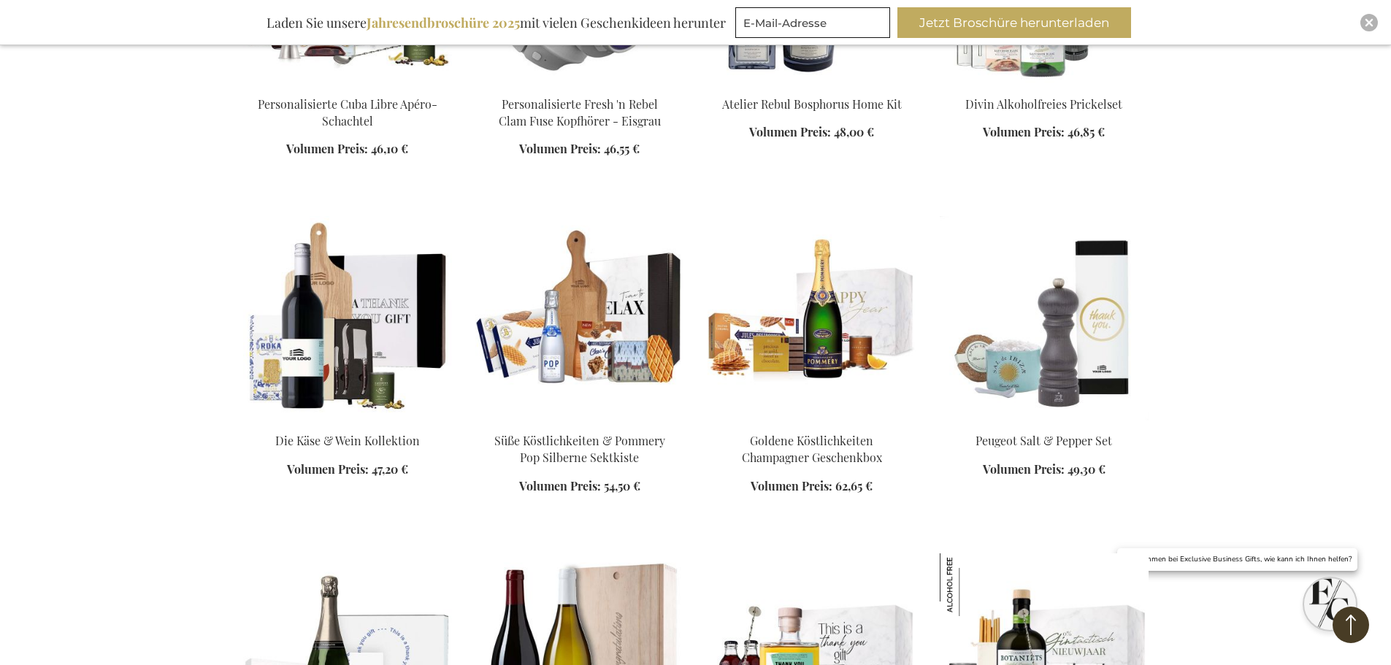
scroll to position [4299, 0]
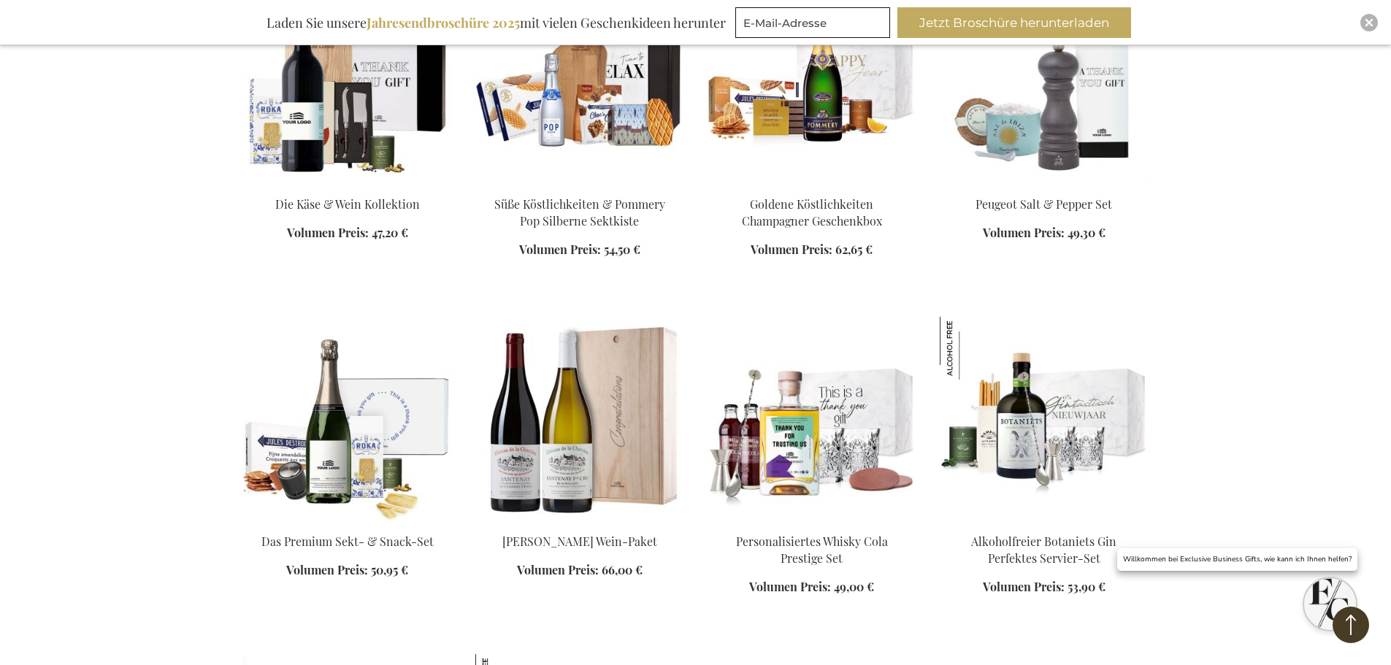
click at [1017, 87] on img at bounding box center [1043, 82] width 209 height 204
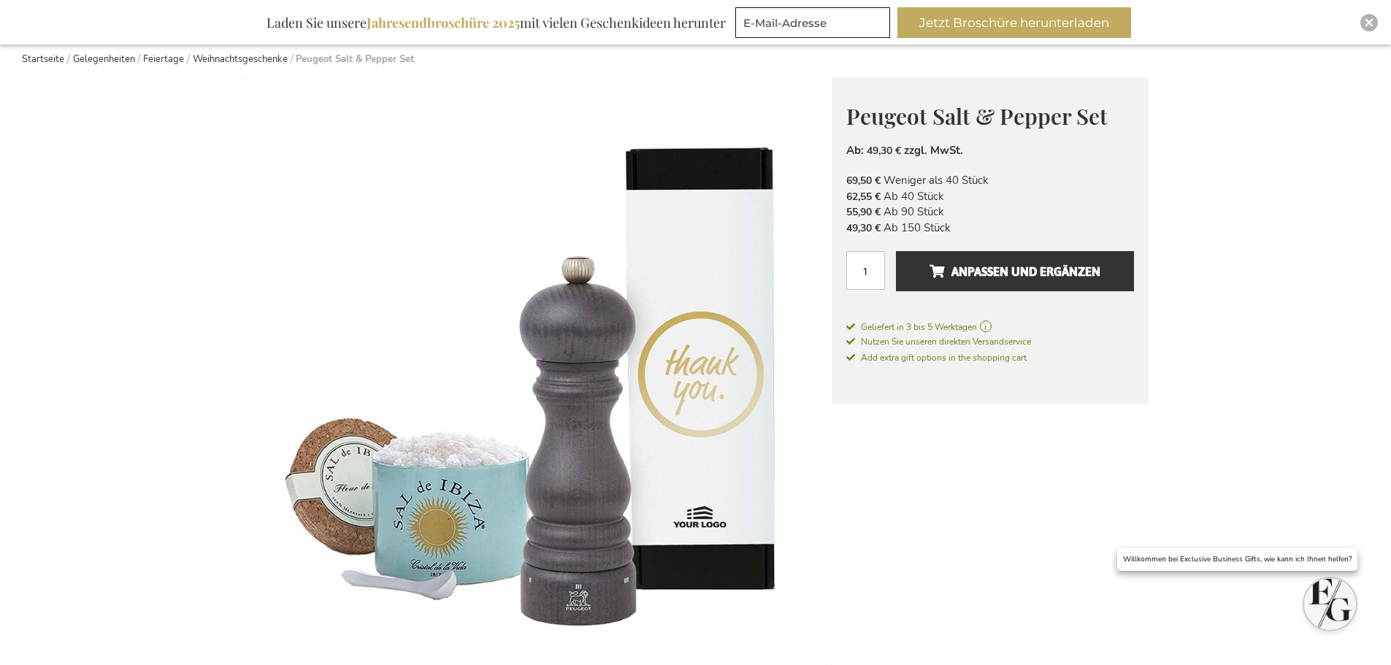
scroll to position [146, 0]
